Goal: Check status

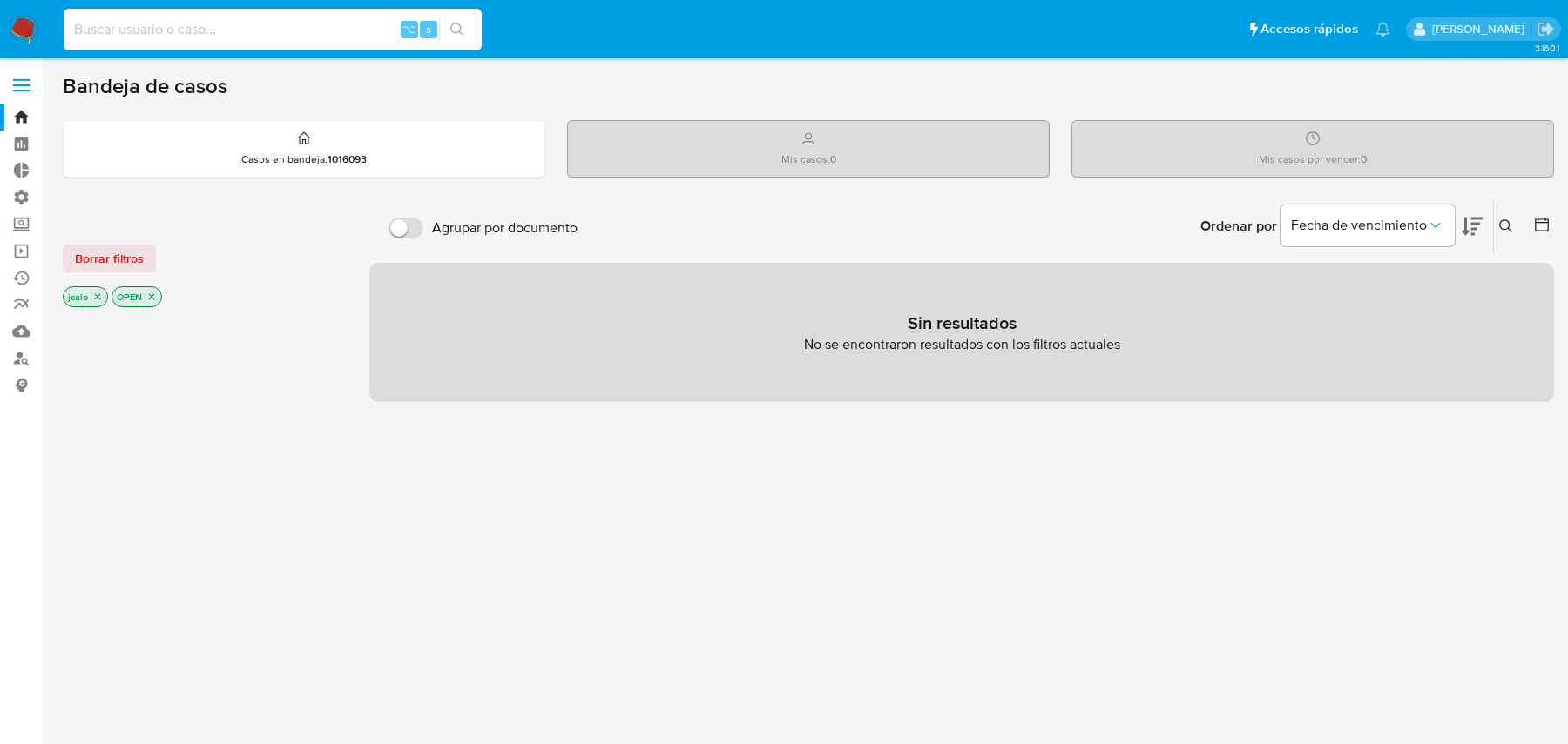
click at [342, 31] on input at bounding box center [273, 29] width 418 height 22
paste input "273255545"
type input "273255545"
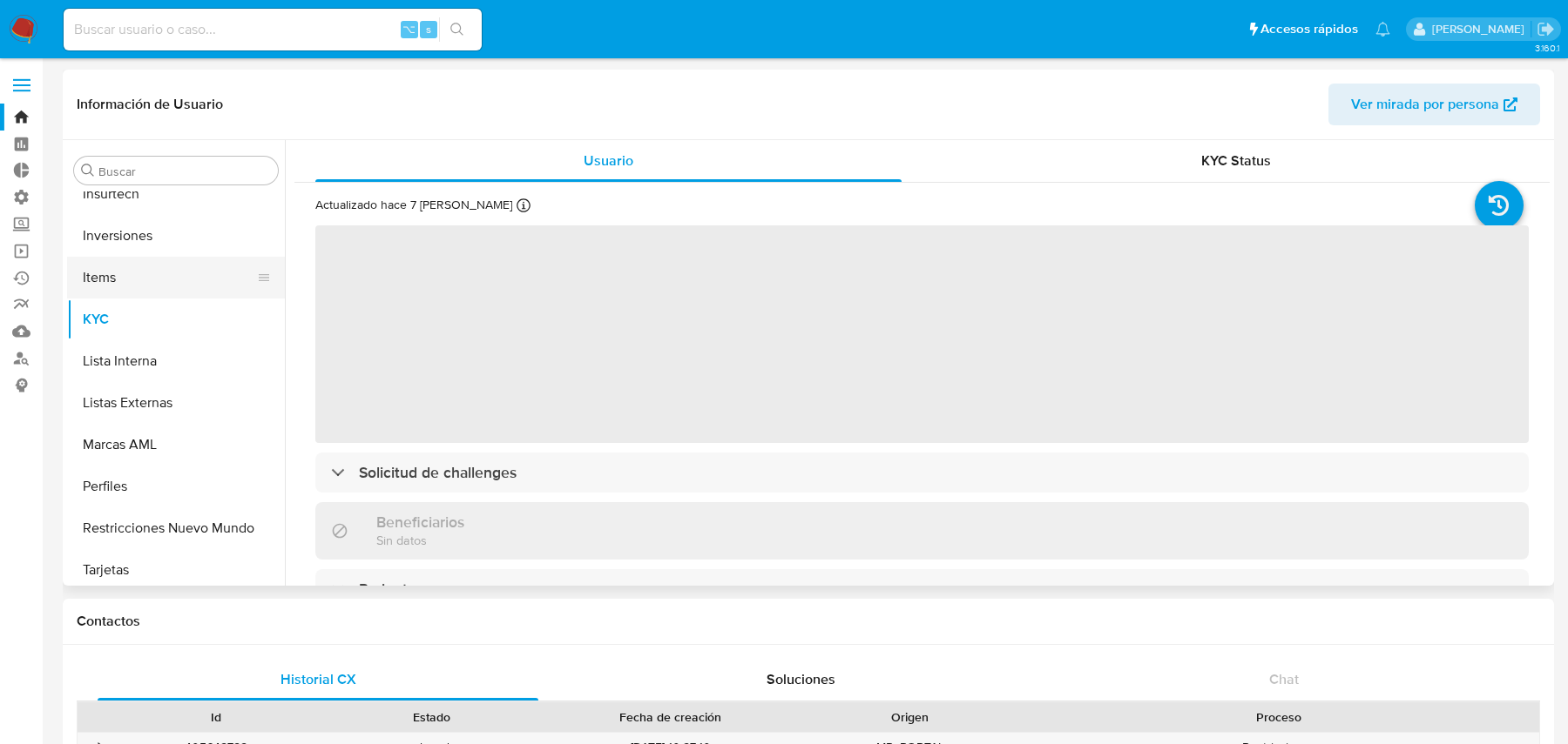
scroll to position [902, 0]
select select "10"
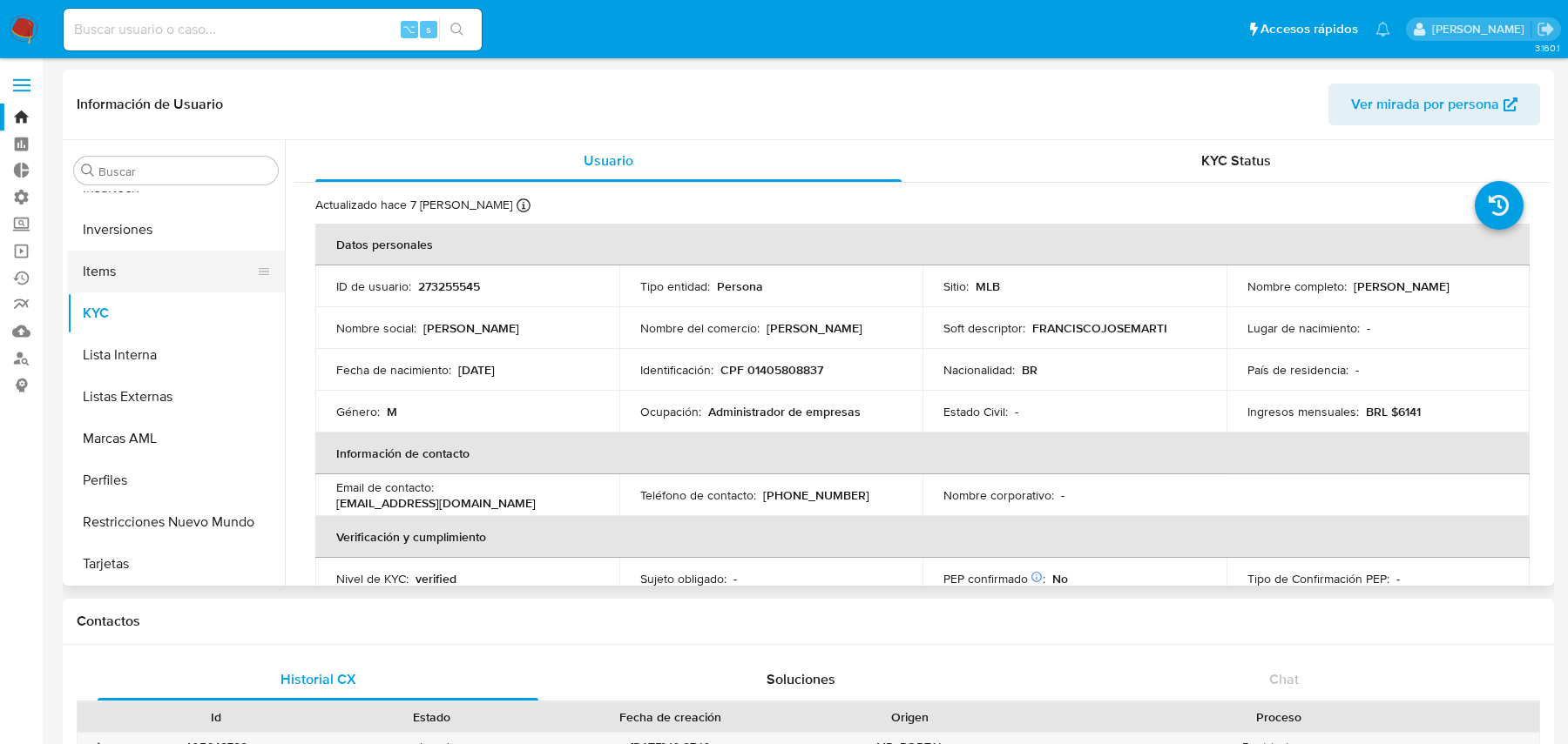
scroll to position [15, 0]
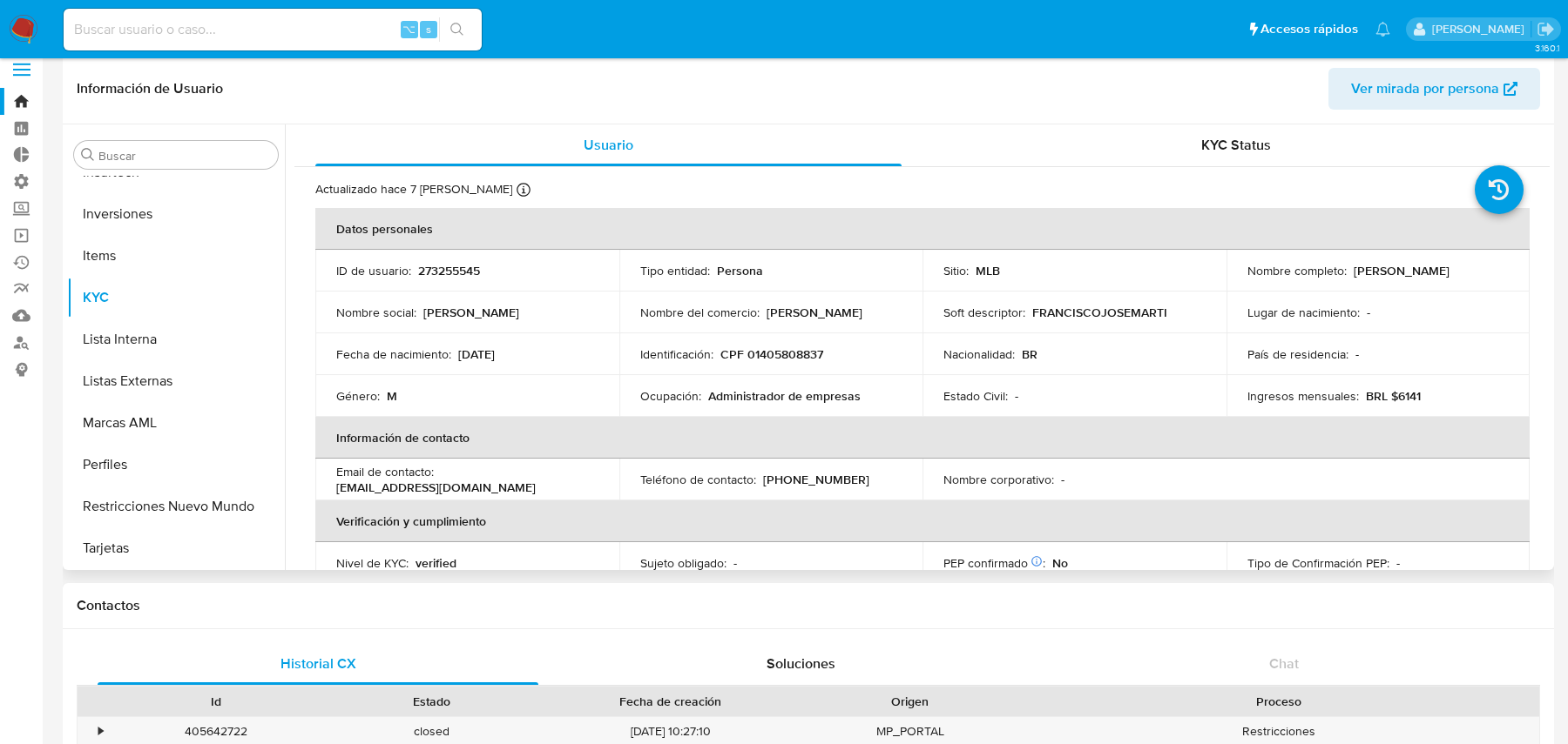
click at [1422, 83] on span "Ver mirada por persona" at bounding box center [1424, 89] width 148 height 42
